Goal: Transaction & Acquisition: Book appointment/travel/reservation

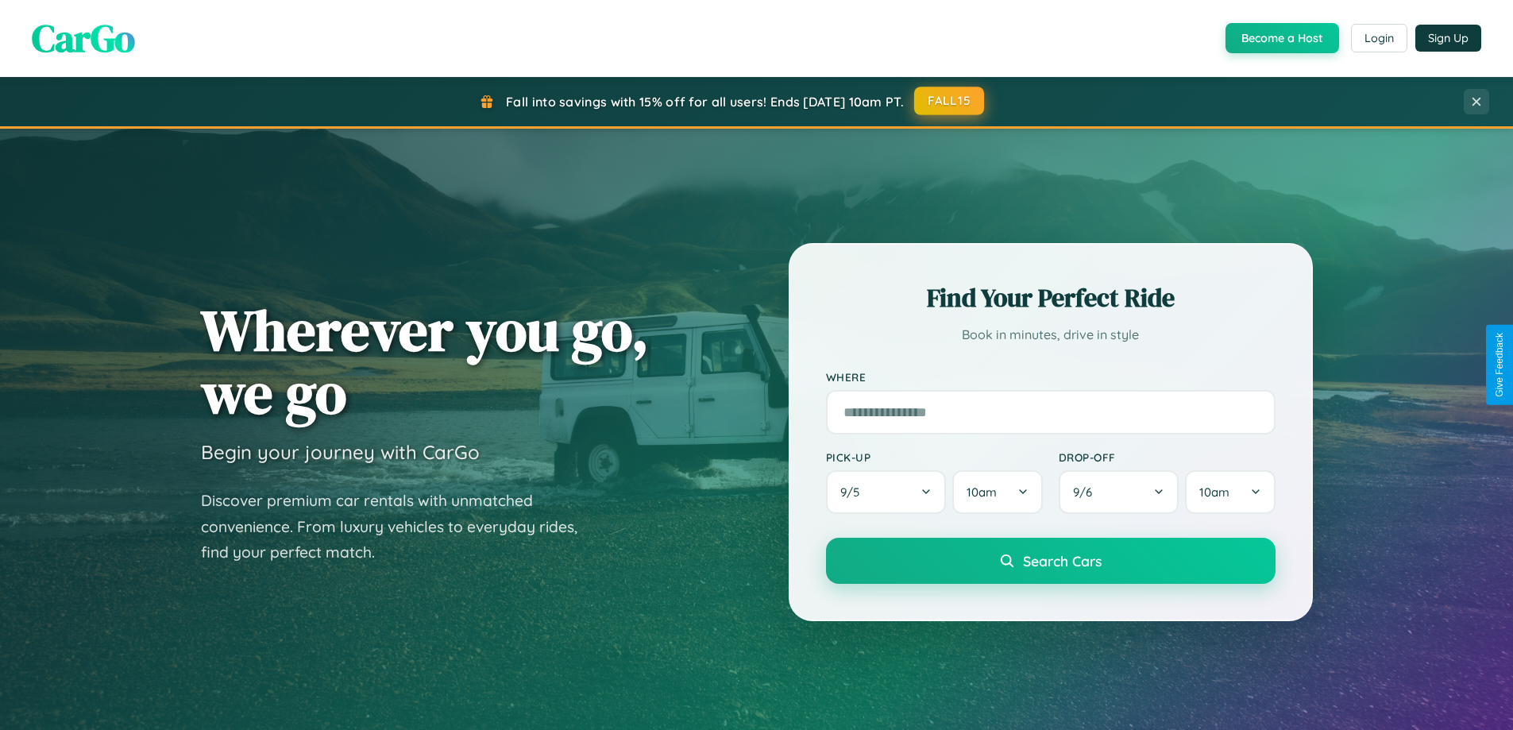
click at [950, 101] on button "FALL15" at bounding box center [949, 101] width 70 height 29
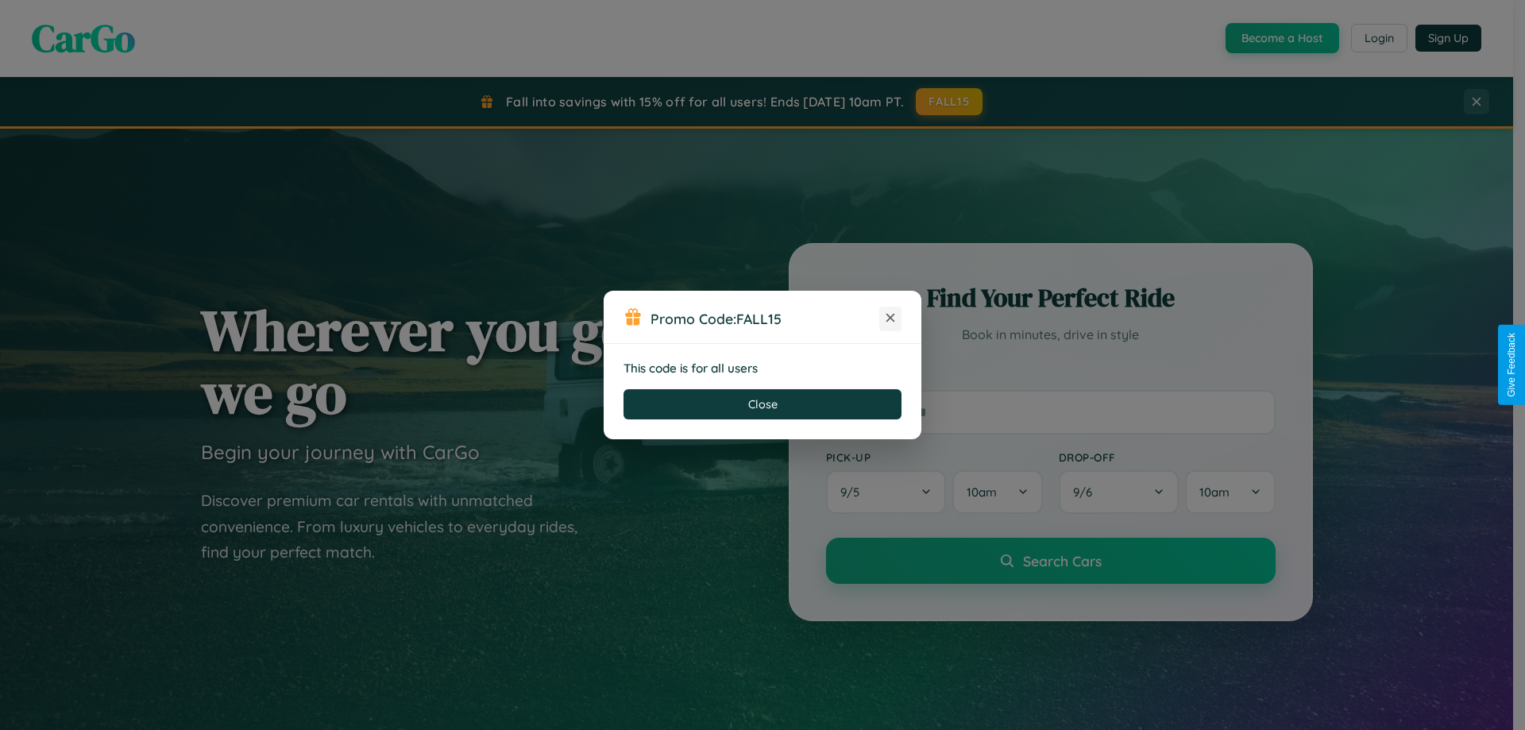
click at [890, 318] on icon at bounding box center [890, 318] width 16 height 16
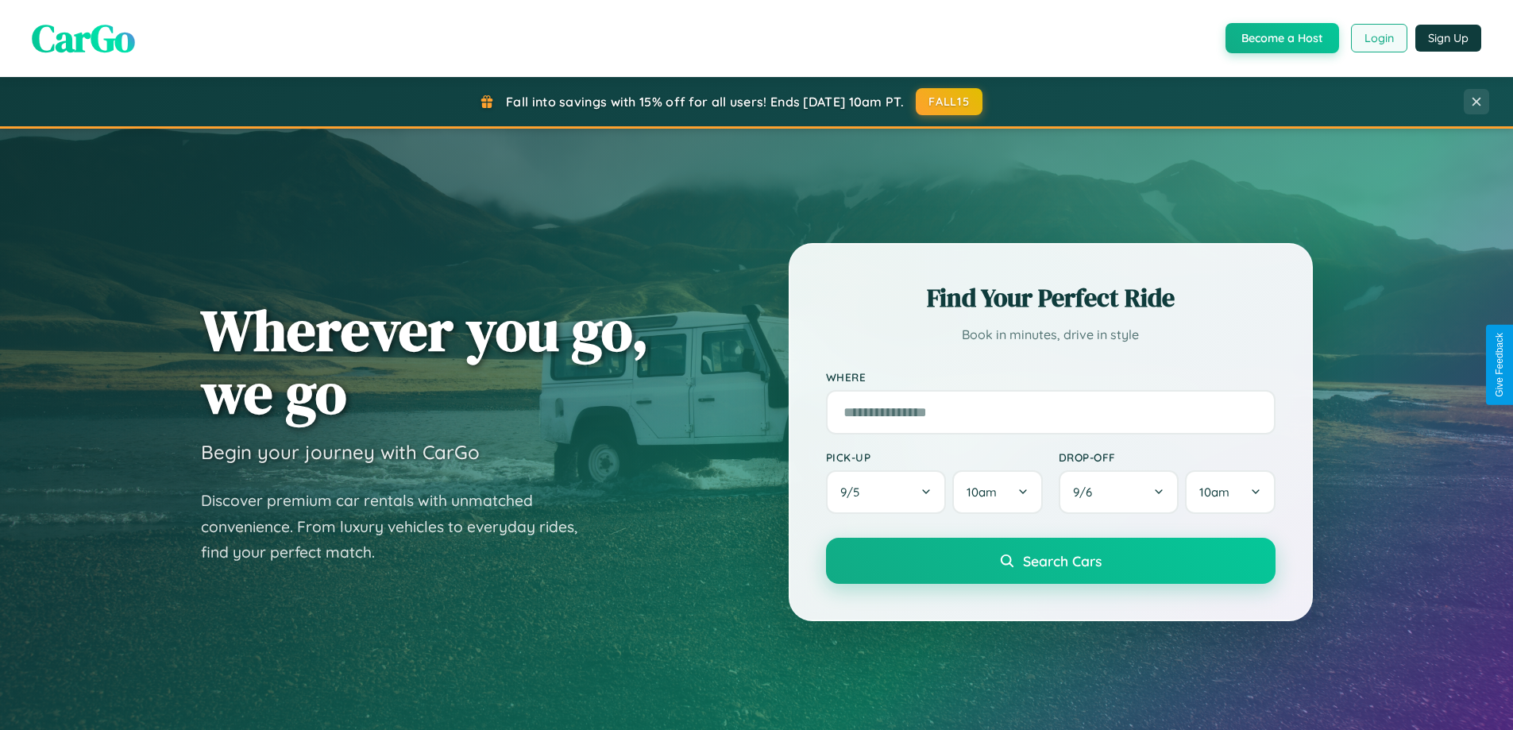
click at [1378, 38] on button "Login" at bounding box center [1379, 38] width 56 height 29
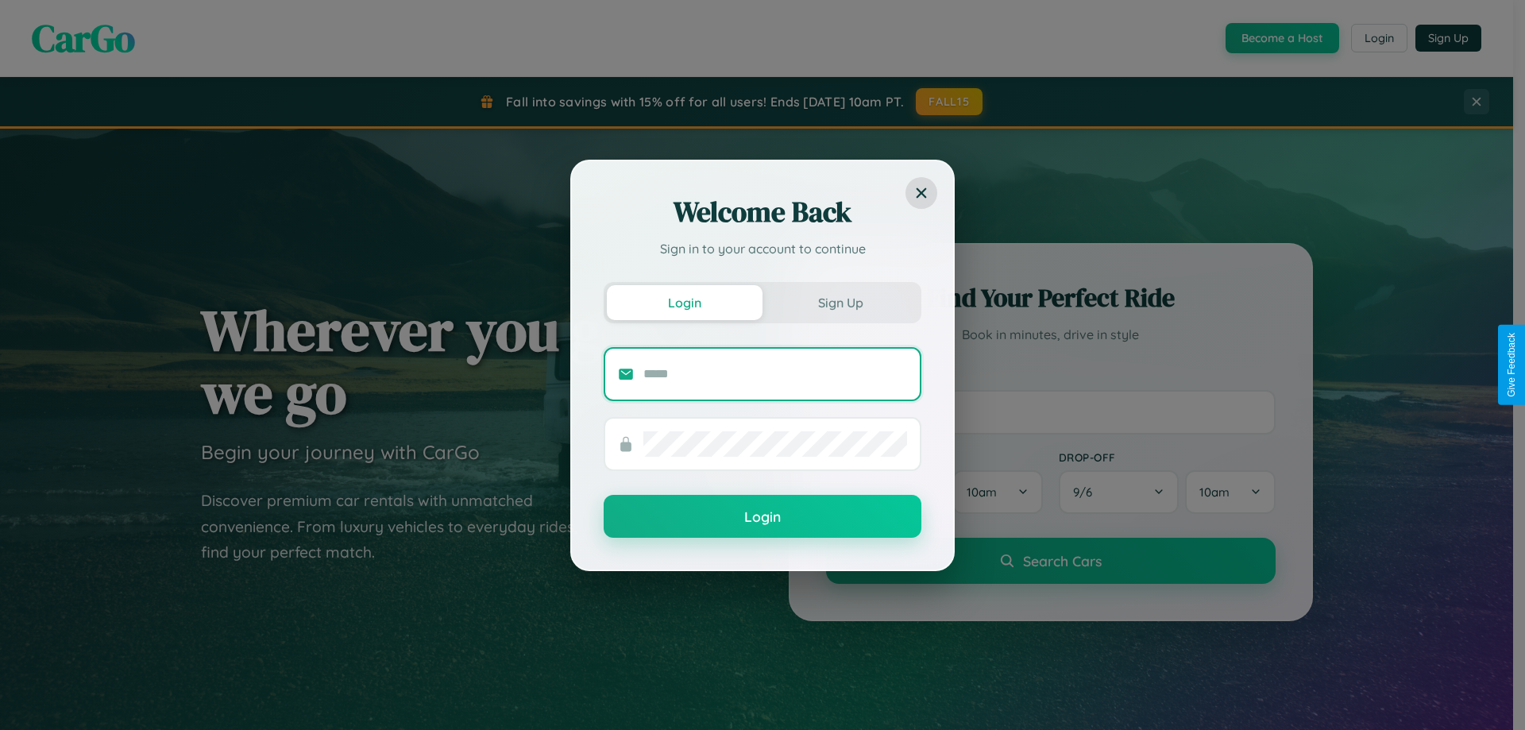
click at [775, 373] on input "text" at bounding box center [775, 373] width 264 height 25
type input "**********"
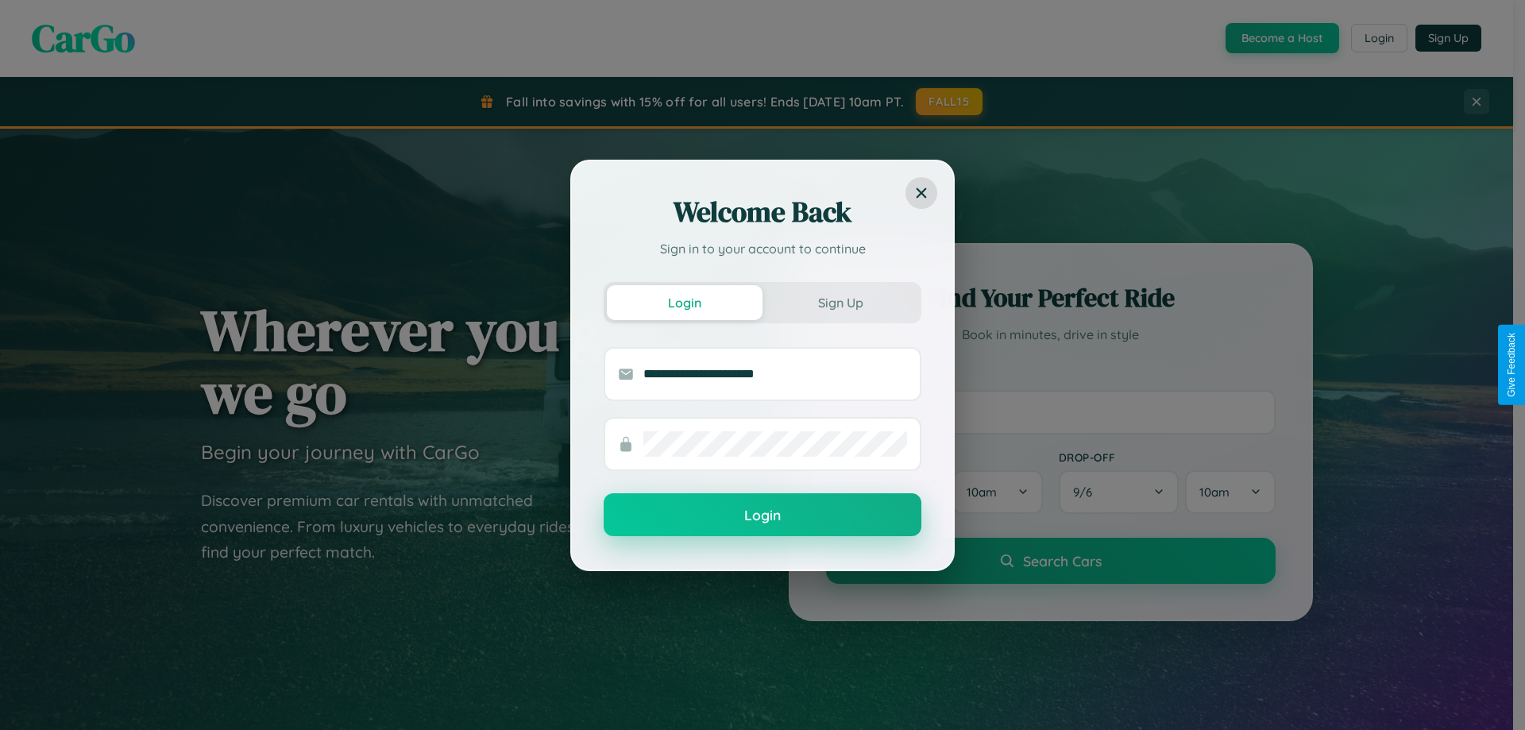
click at [762, 515] on button "Login" at bounding box center [763, 514] width 318 height 43
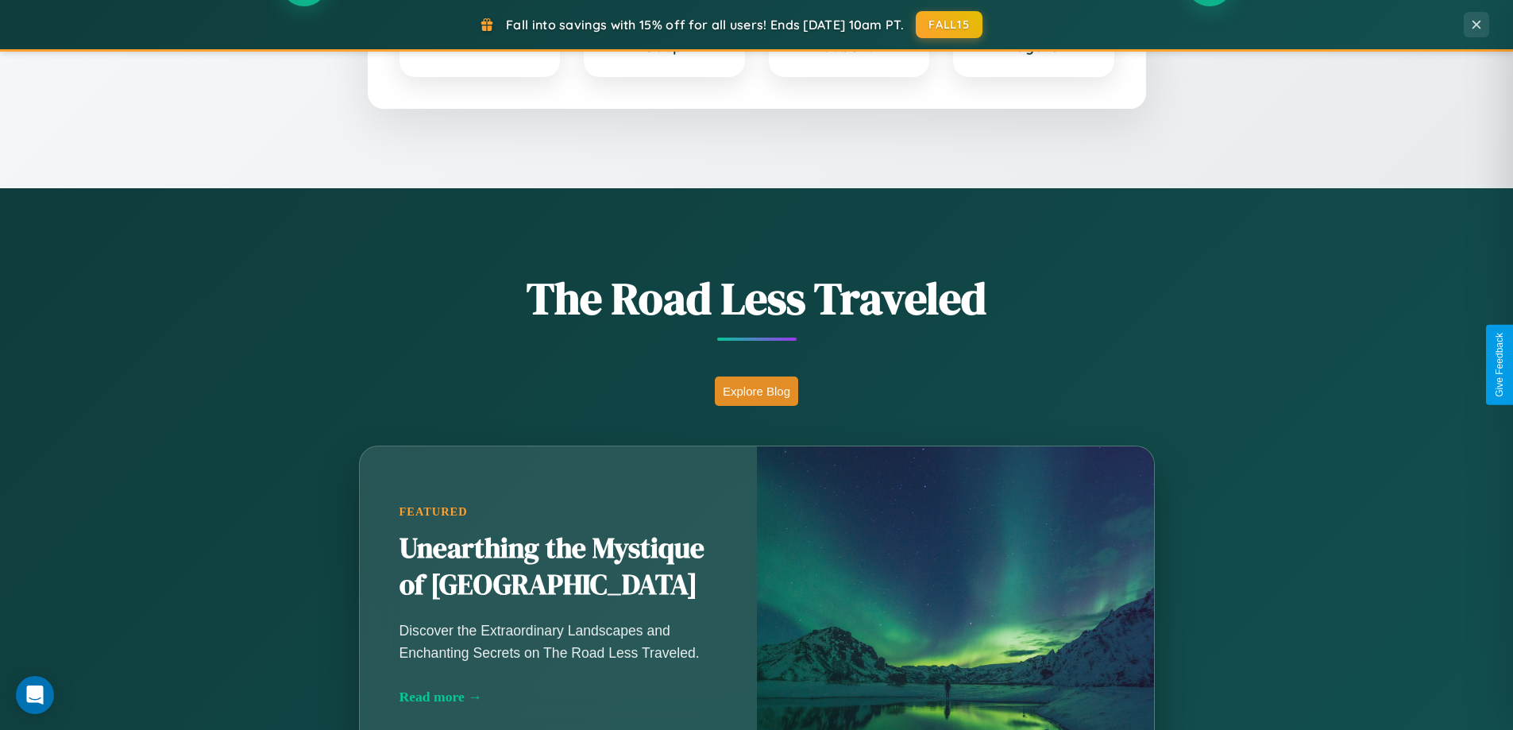
scroll to position [1093, 0]
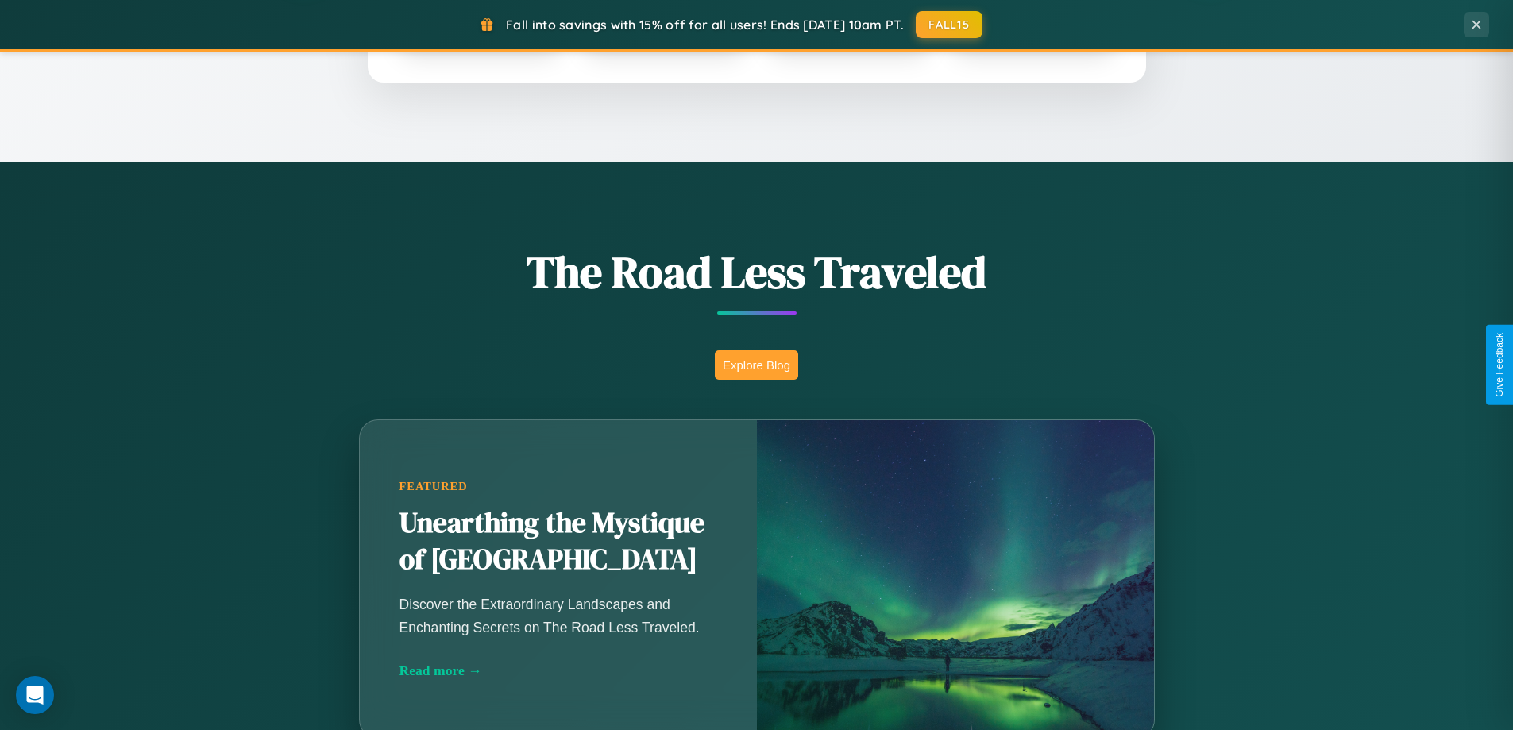
click at [756, 365] on button "Explore Blog" at bounding box center [756, 364] width 83 height 29
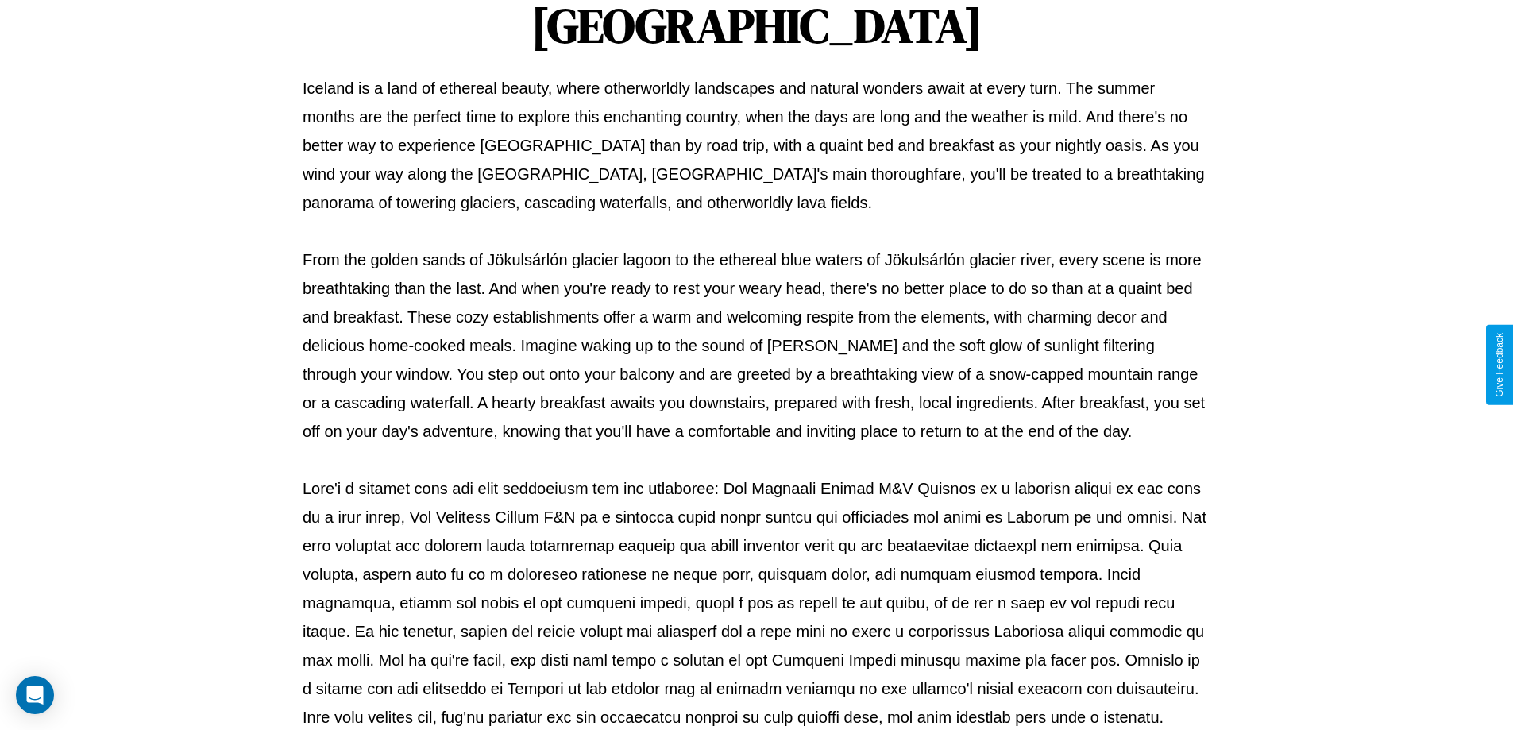
scroll to position [514, 0]
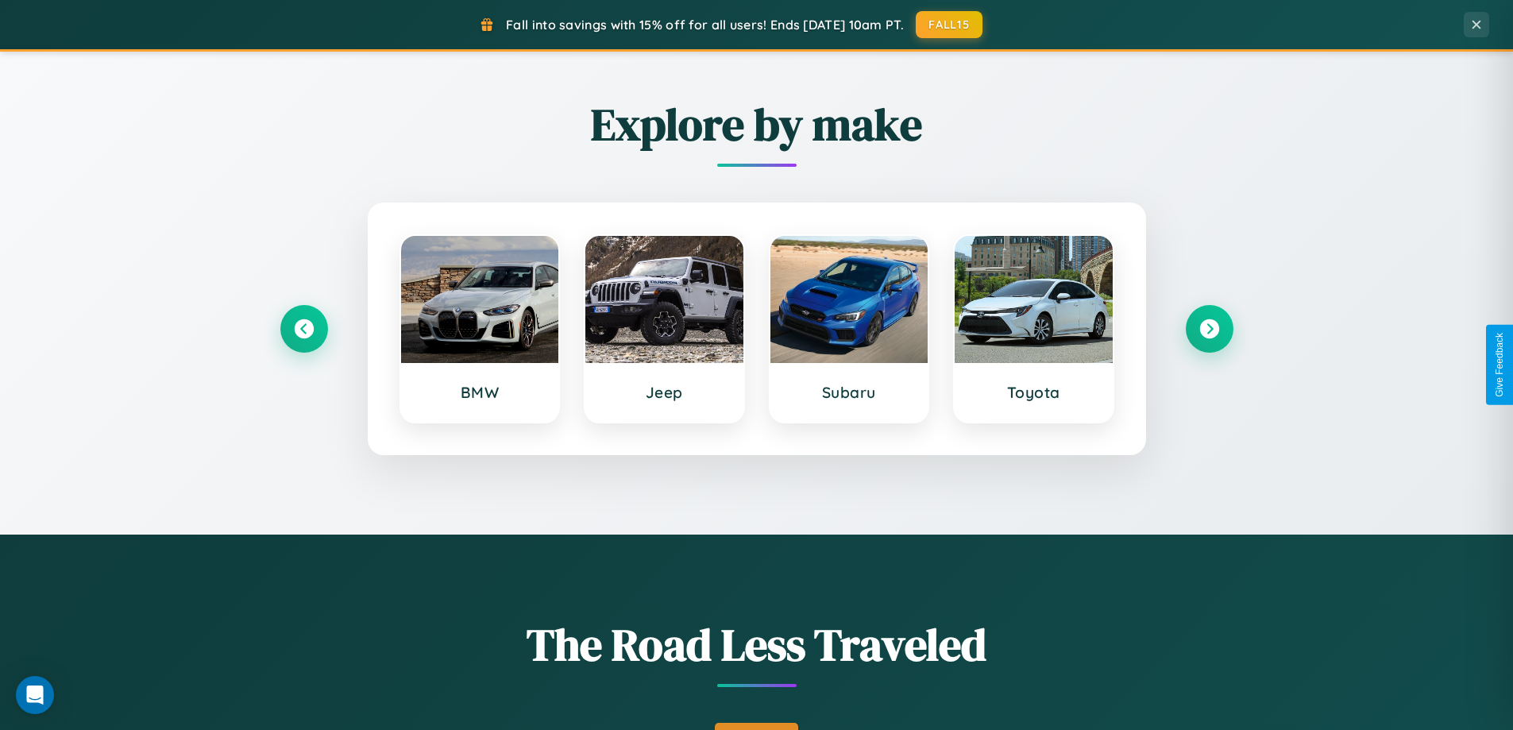
scroll to position [685, 0]
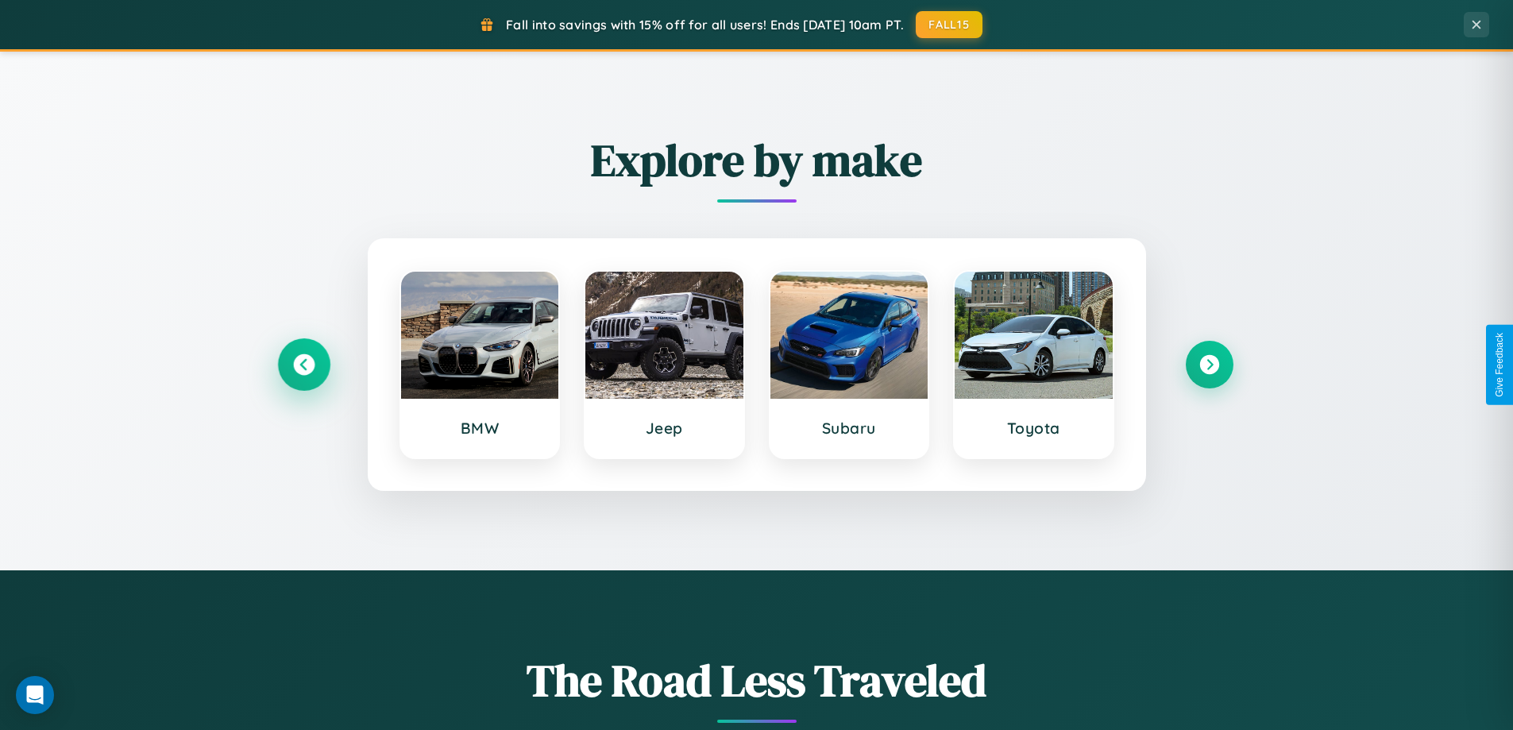
click at [303, 365] on icon at bounding box center [303, 364] width 21 height 21
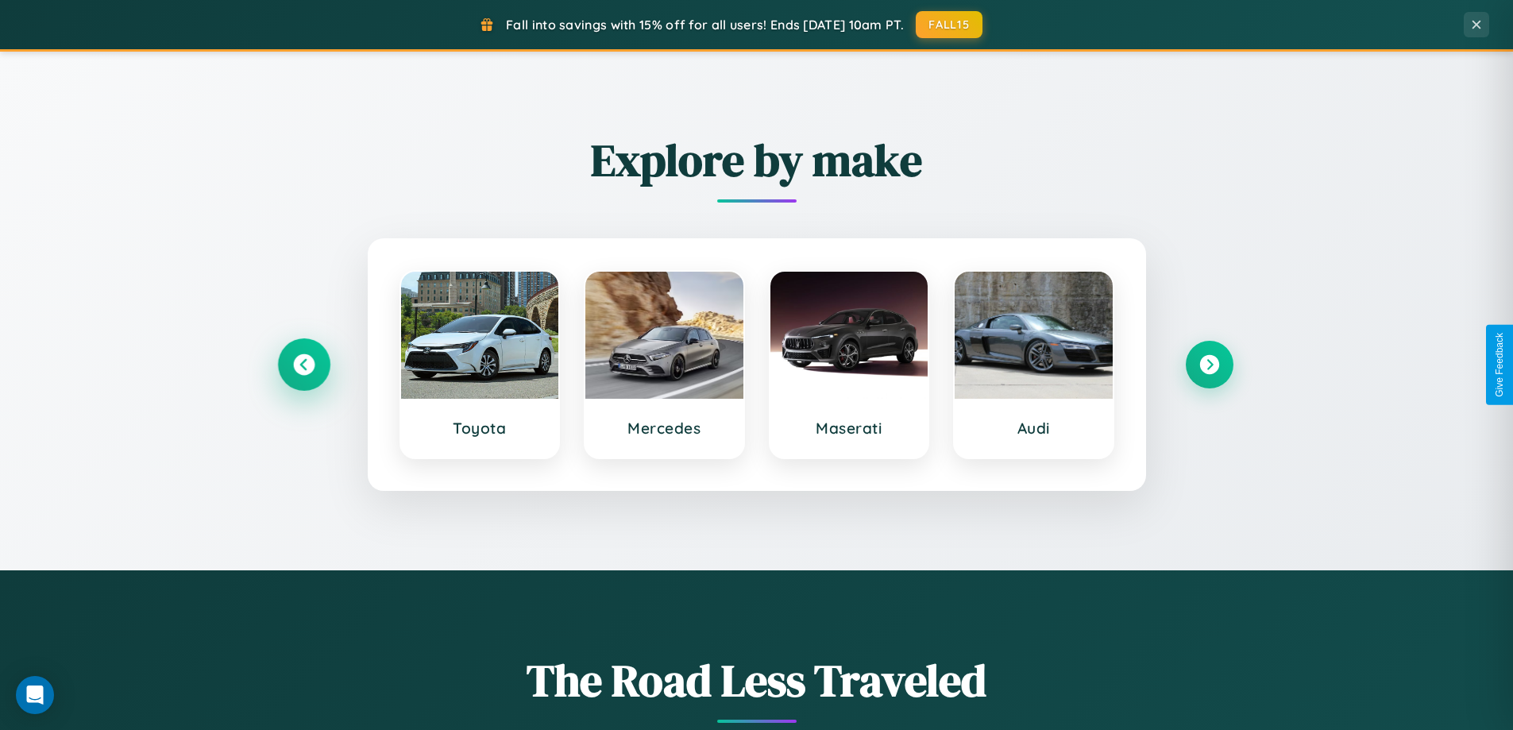
click at [303, 365] on icon at bounding box center [303, 364] width 21 height 21
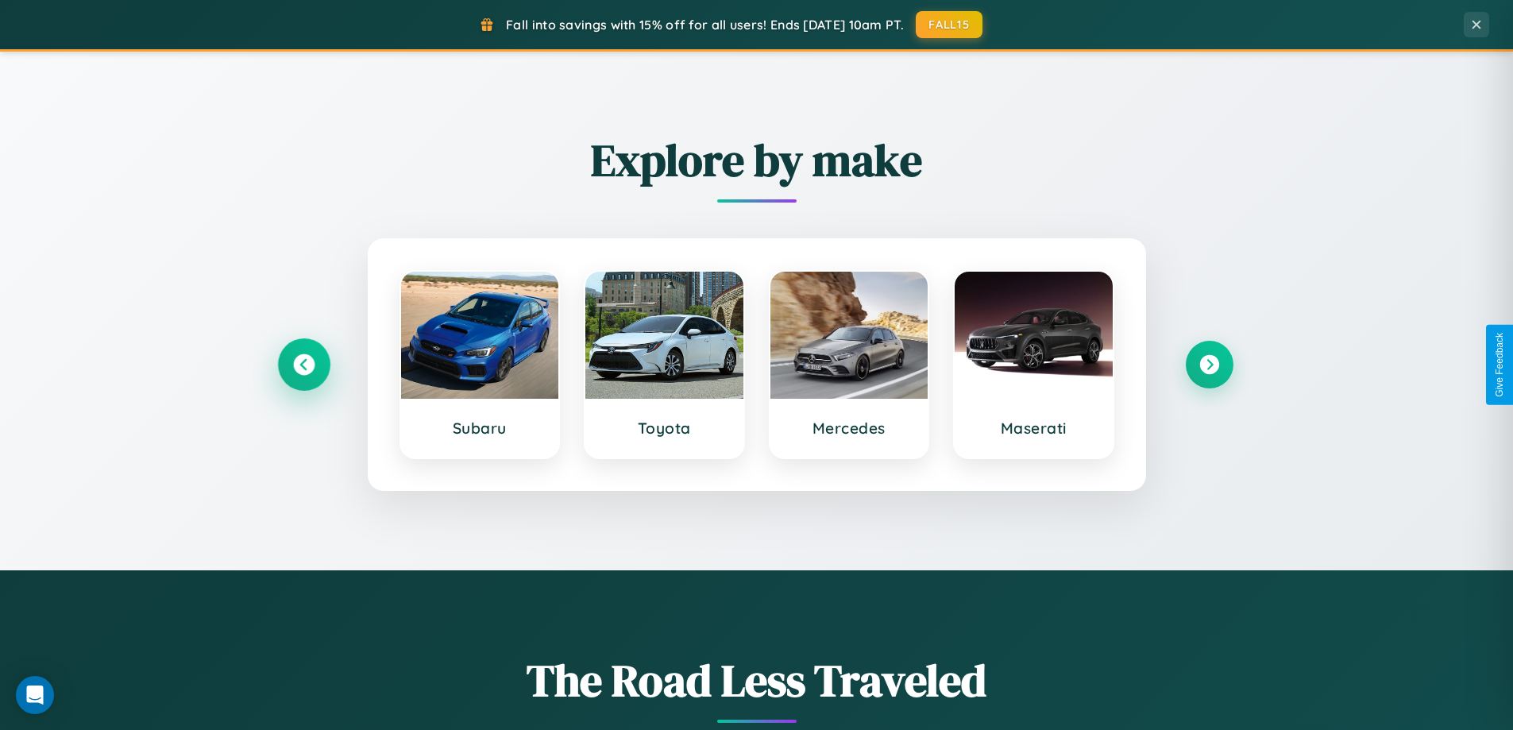
click at [303, 365] on icon at bounding box center [303, 364] width 21 height 21
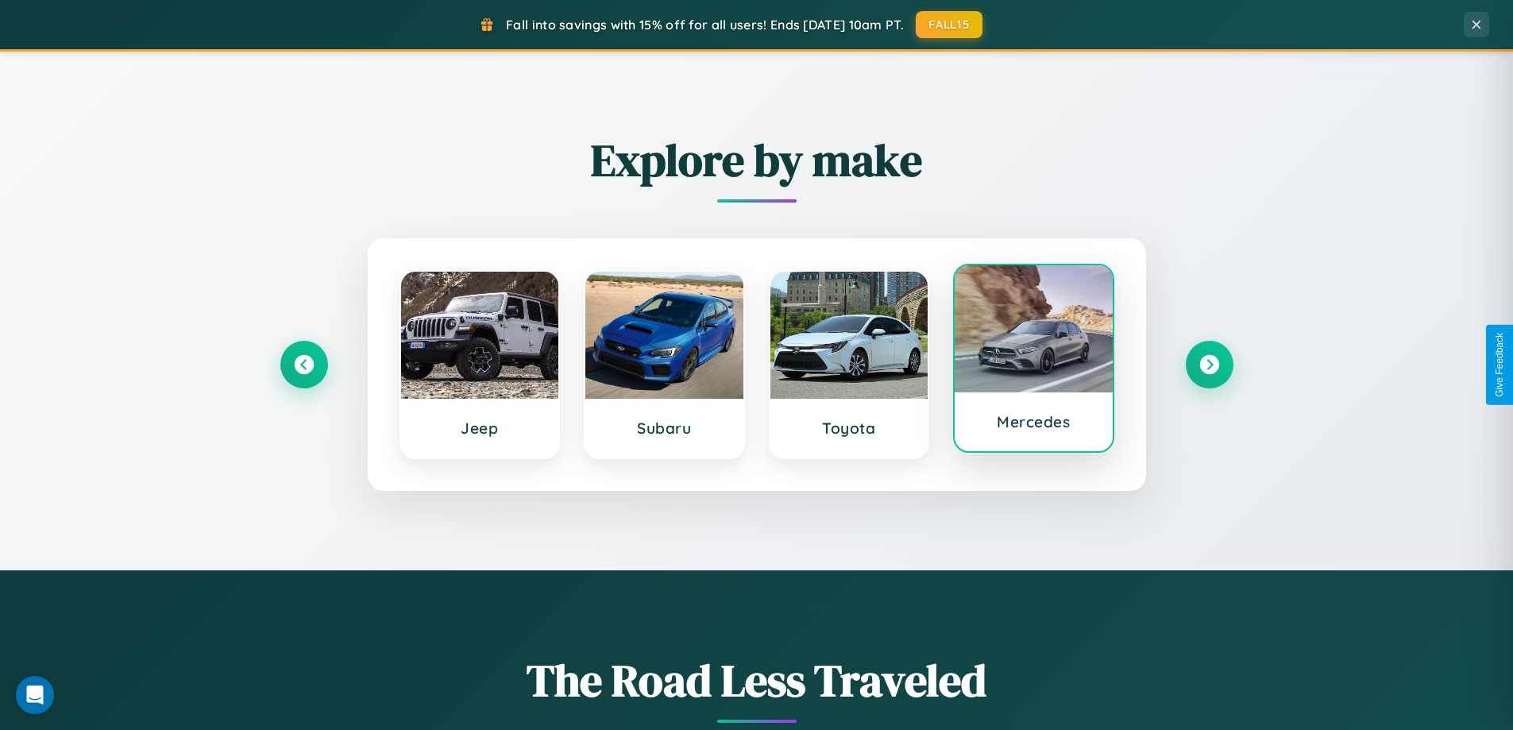
click at [1033, 359] on div at bounding box center [1034, 328] width 158 height 127
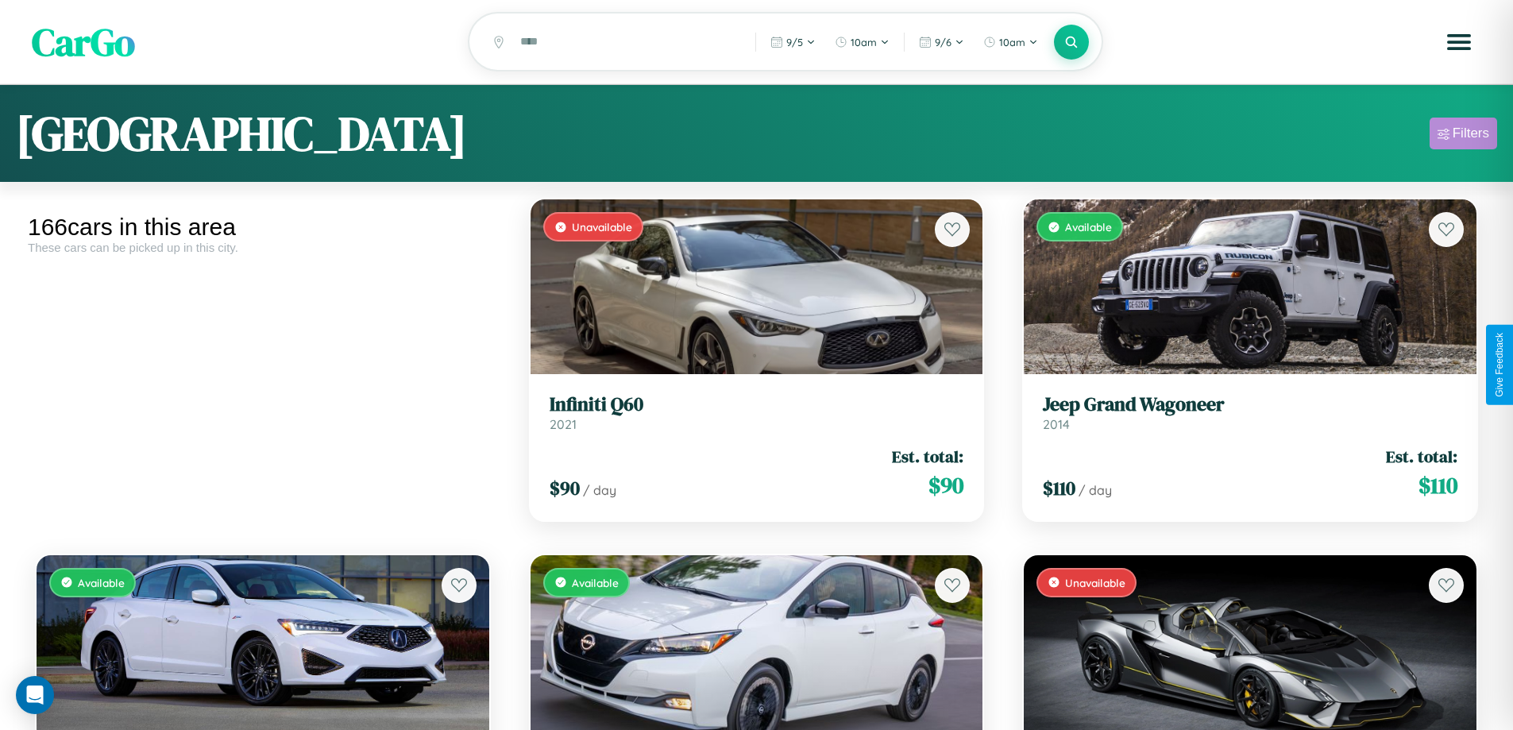
click at [1463, 136] on div "Filters" at bounding box center [1471, 133] width 37 height 16
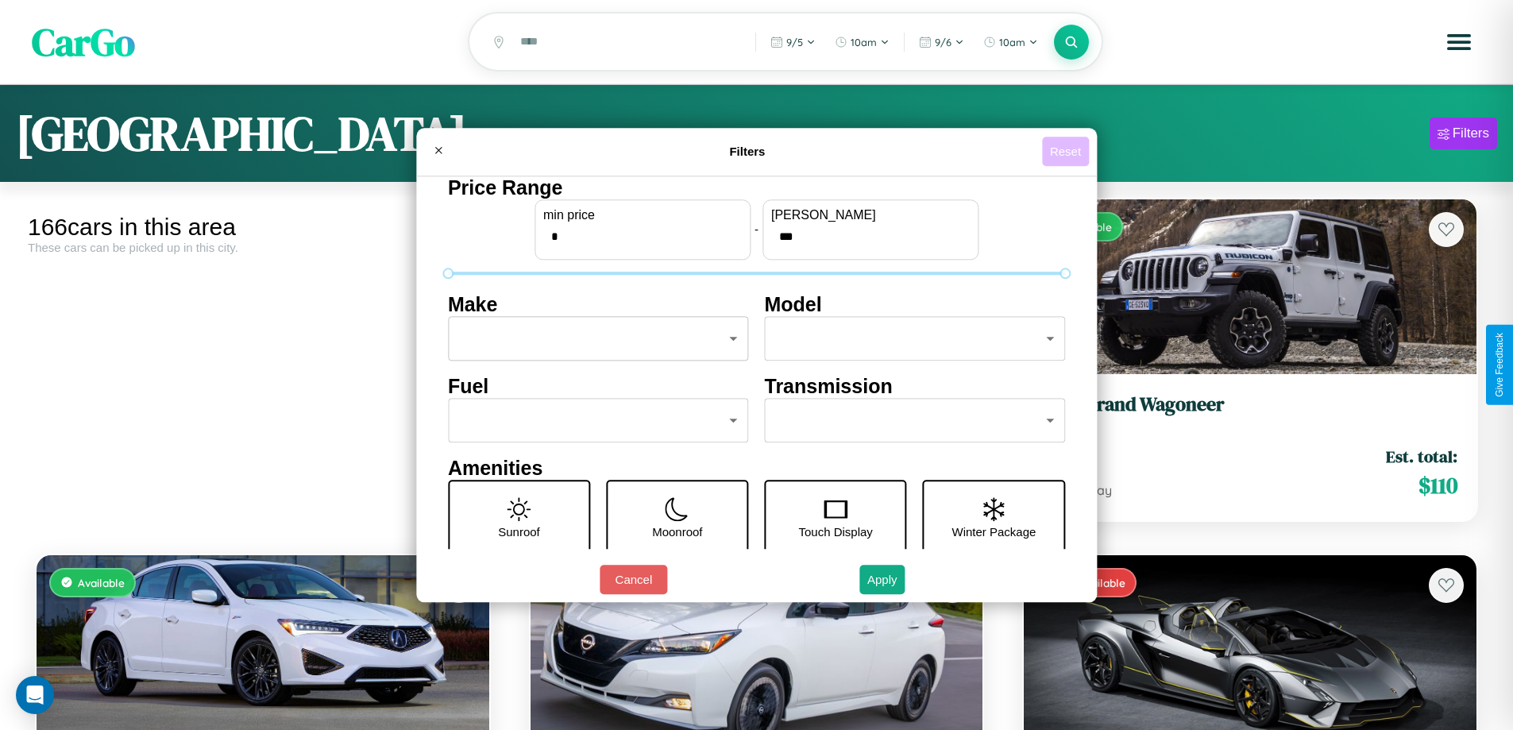
click at [1067, 151] on button "Reset" at bounding box center [1065, 151] width 47 height 29
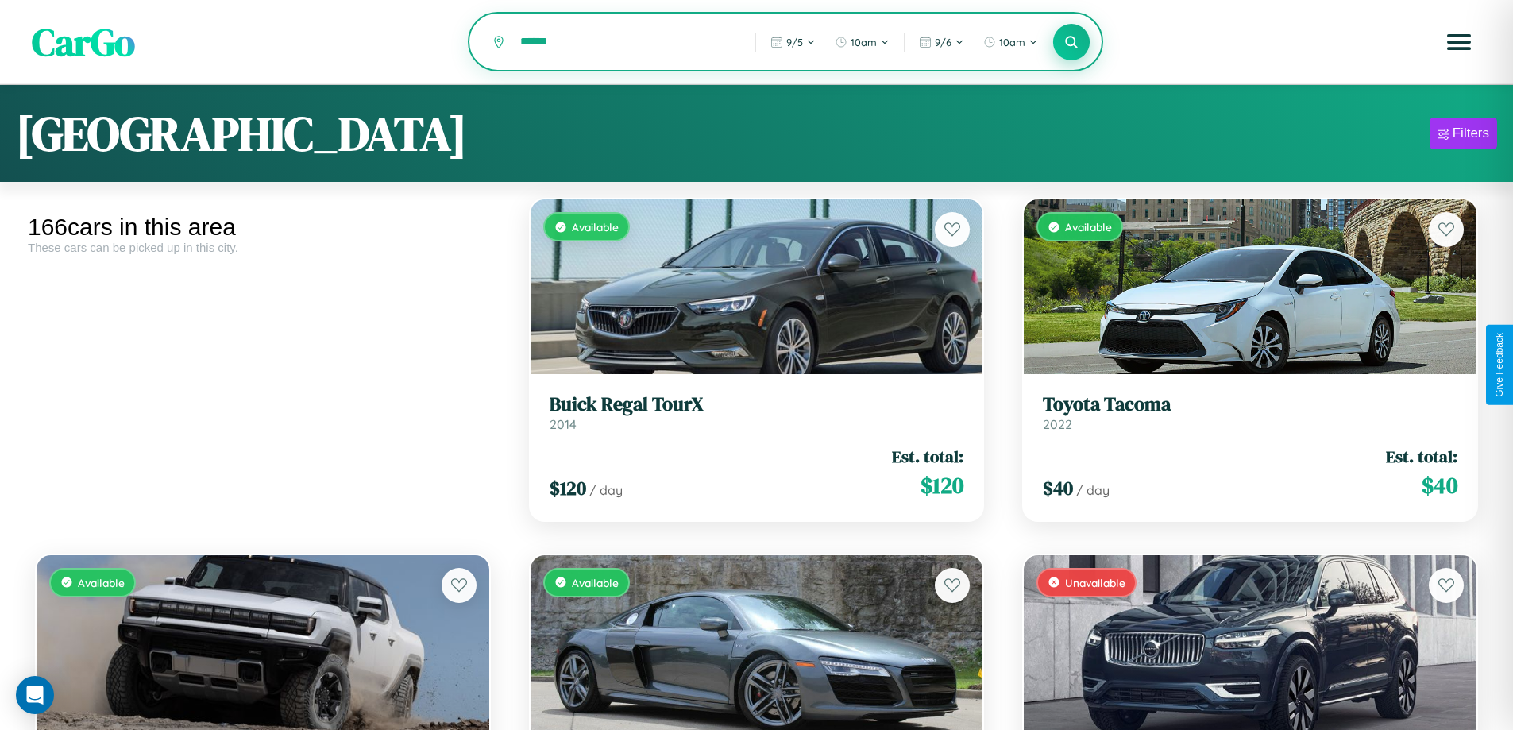
type input "******"
click at [1071, 43] on icon at bounding box center [1071, 41] width 15 height 15
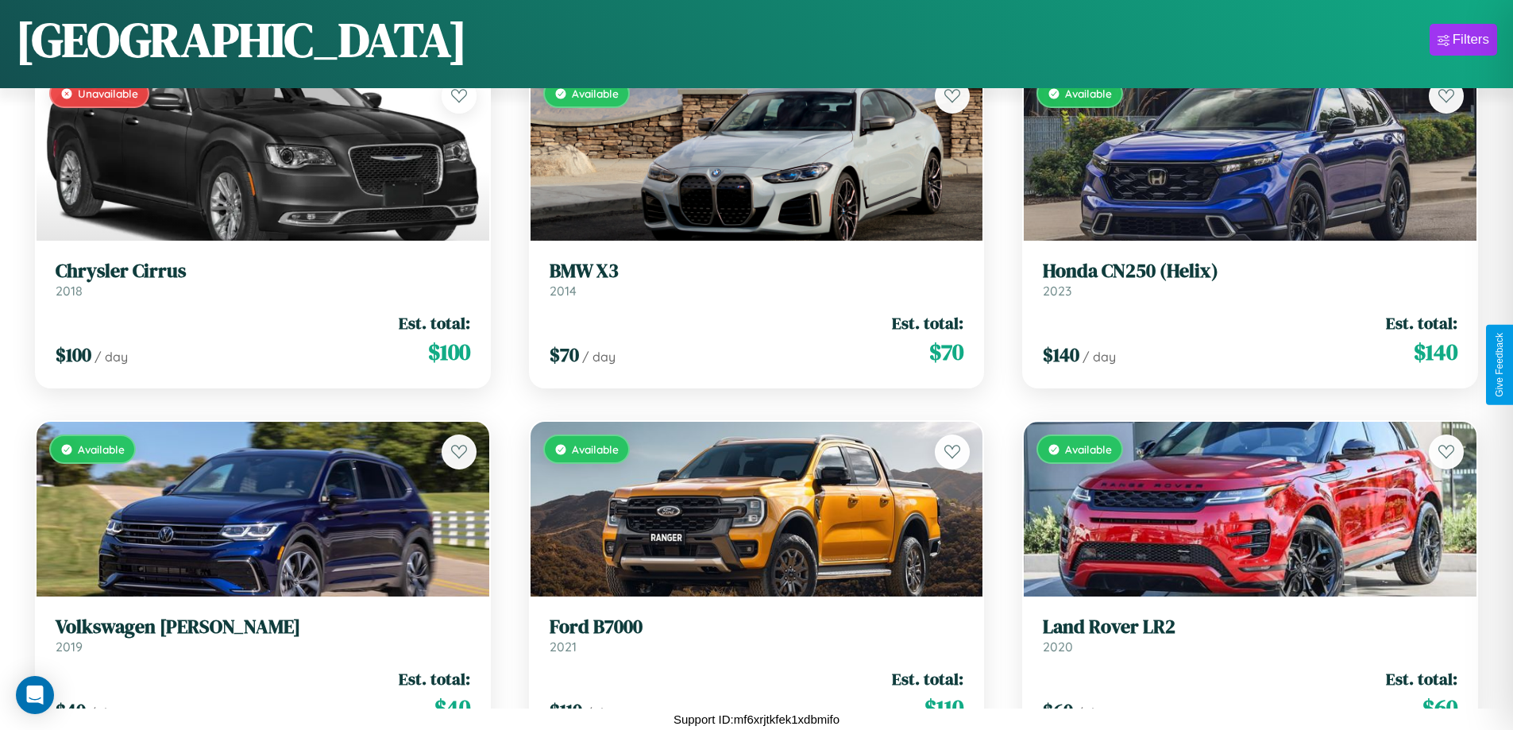
scroll to position [9470, 0]
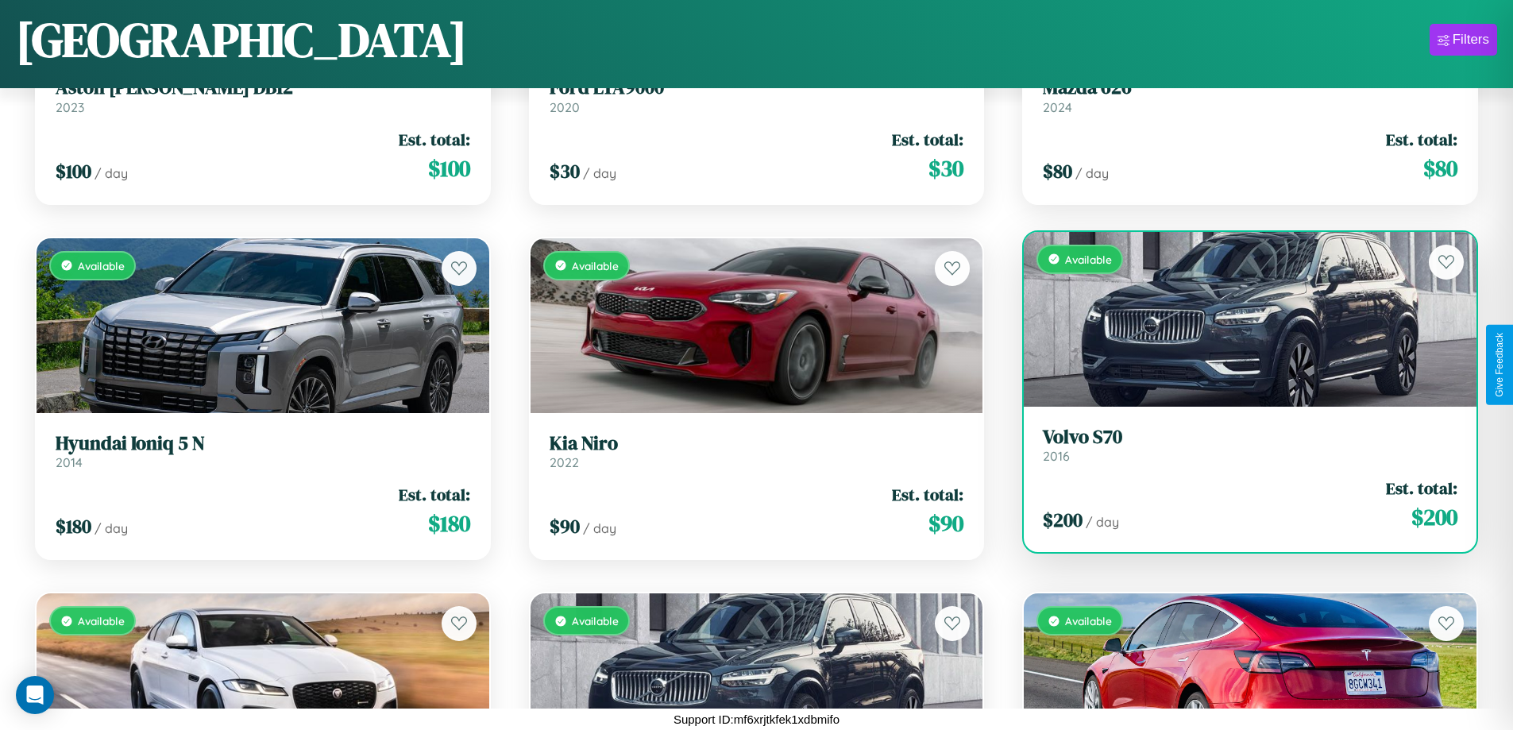
click at [1240, 448] on link "Volvo S70 2016" at bounding box center [1250, 445] width 415 height 39
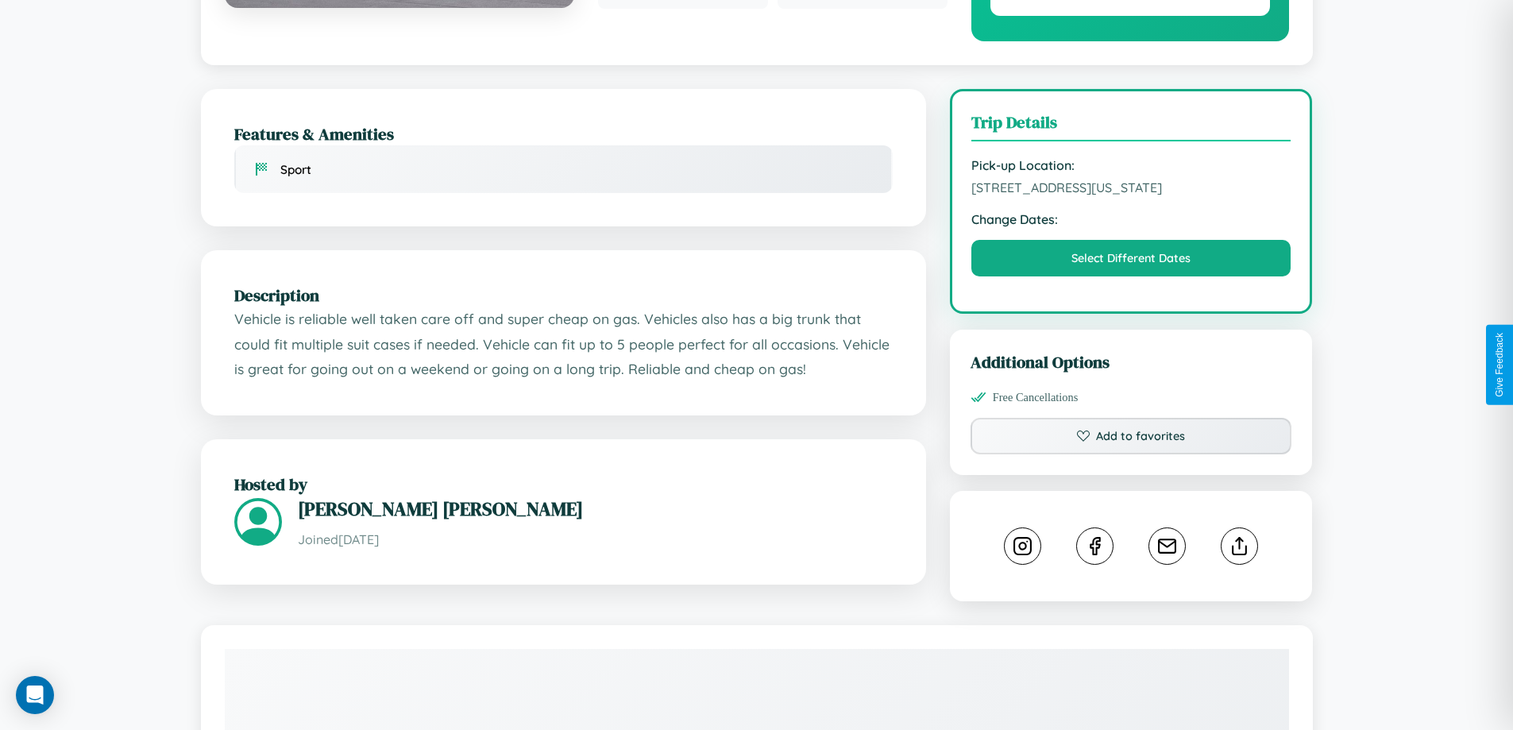
scroll to position [538, 0]
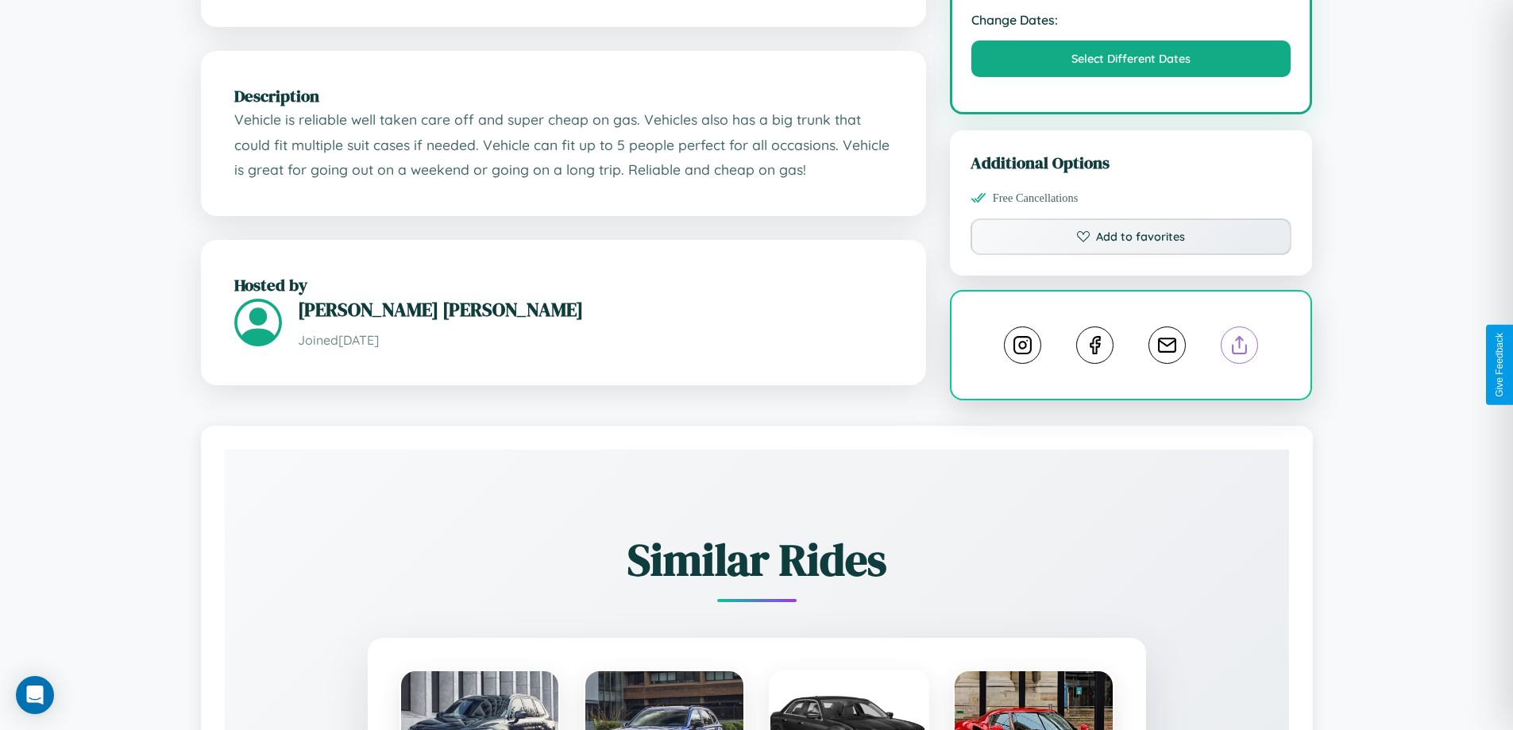
click at [1240, 348] on line at bounding box center [1240, 342] width 0 height 11
